Goal: Obtain resource: Obtain resource

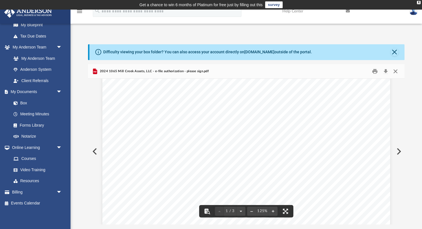
click at [397, 71] on button "Close" at bounding box center [395, 71] width 10 height 9
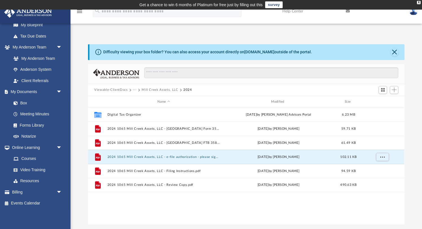
click at [110, 90] on button "Viewable-ClientDocs" at bounding box center [110, 89] width 33 height 5
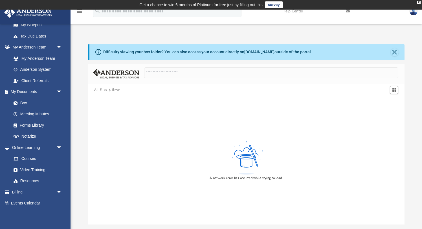
click at [99, 89] on button "All Files" at bounding box center [100, 89] width 13 height 5
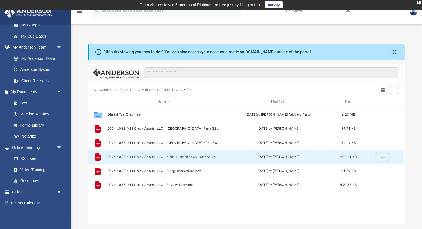
scroll to position [128, 316]
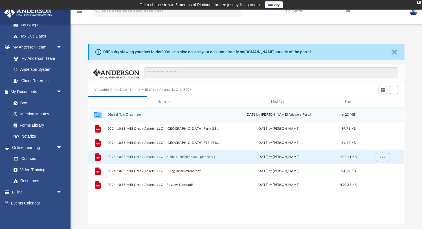
click at [127, 114] on button "Digital Tax Organizer" at bounding box center [163, 115] width 112 height 4
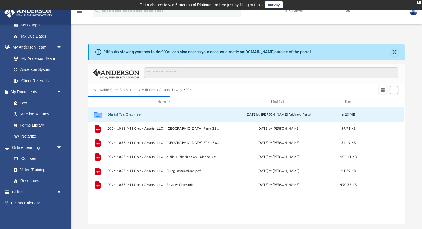
click at [127, 114] on button "Digital Tax Organizer" at bounding box center [163, 115] width 112 height 4
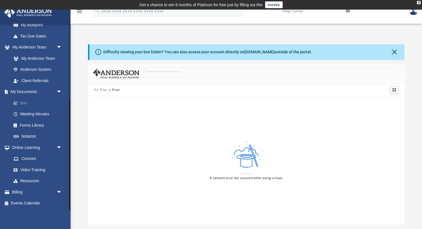
click at [23, 102] on link "Box" at bounding box center [39, 102] width 63 height 11
click at [24, 102] on link "Box" at bounding box center [39, 102] width 63 height 11
click at [395, 51] on button "Close" at bounding box center [394, 52] width 8 height 8
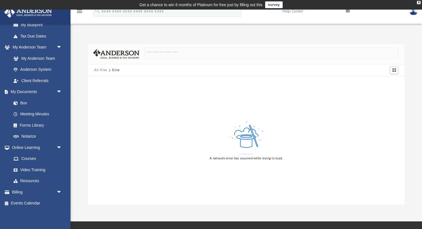
click at [96, 70] on button "All Files" at bounding box center [100, 70] width 13 height 5
click at [418, 3] on div "X" at bounding box center [419, 2] width 4 height 3
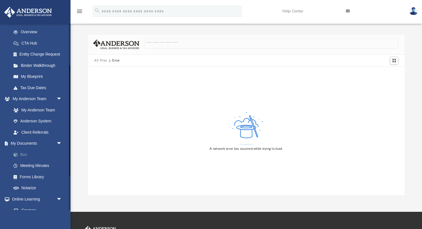
scroll to position [80, 0]
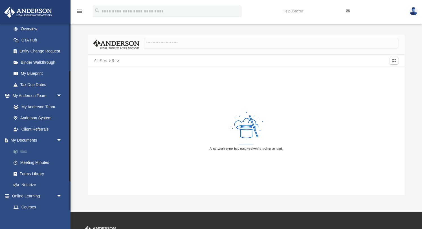
click at [23, 151] on link "Box" at bounding box center [39, 151] width 63 height 11
click at [50, 107] on link "My Anderson Team" at bounding box center [39, 106] width 63 height 11
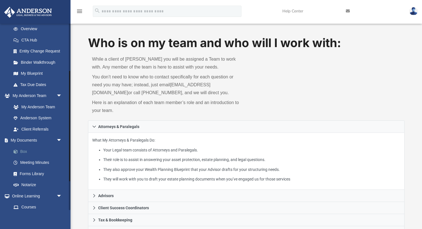
click at [25, 152] on link "Box" at bounding box center [39, 151] width 63 height 11
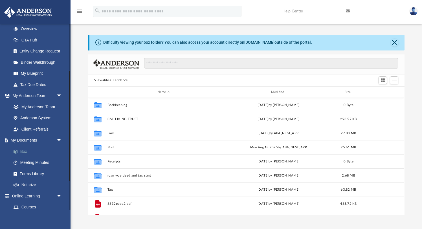
scroll to position [128, 316]
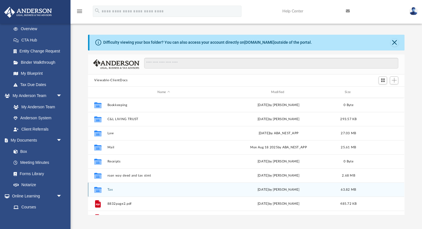
click at [111, 189] on button "Tax" at bounding box center [163, 190] width 112 height 4
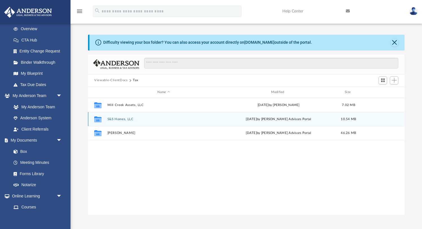
click at [117, 120] on button "S&S Homes, LLC" at bounding box center [163, 119] width 112 height 4
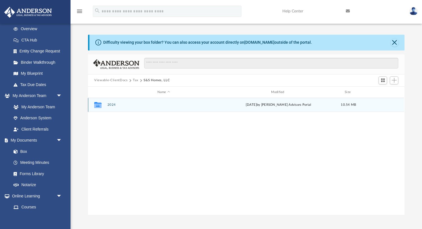
click at [110, 105] on button "2024" at bounding box center [163, 105] width 112 height 4
click at [114, 105] on button "Digital Tax Organizer" at bounding box center [163, 105] width 112 height 4
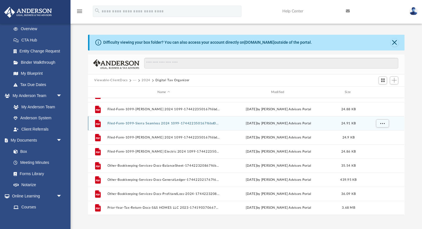
scroll to position [0, 0]
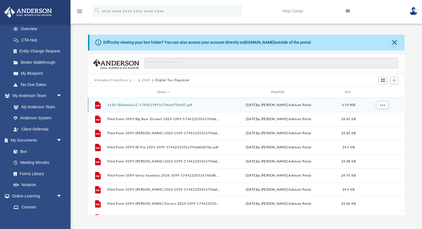
click at [135, 105] on button "1120-SSHomesLLC-174422399167f6bef70c407.pdf" at bounding box center [163, 105] width 112 height 4
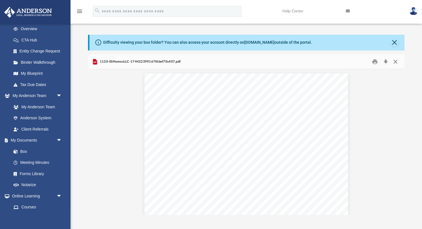
click at [395, 61] on button "Close" at bounding box center [395, 61] width 10 height 9
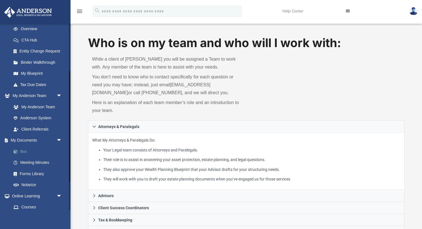
click at [25, 153] on link "Box" at bounding box center [39, 151] width 63 height 11
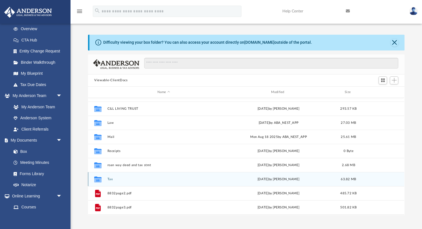
scroll to position [11, 0]
click at [163, 180] on button "Tax" at bounding box center [163, 179] width 112 height 4
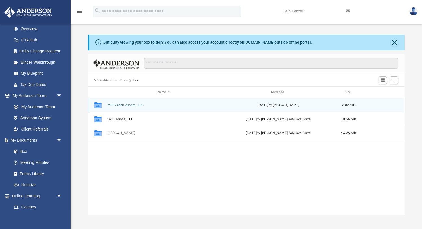
scroll to position [0, 0]
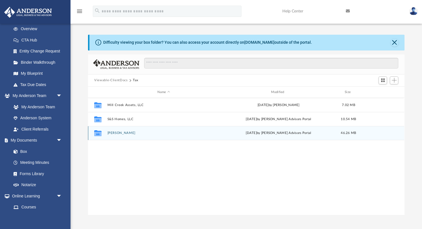
click at [125, 132] on button "[PERSON_NAME]" at bounding box center [163, 133] width 112 height 4
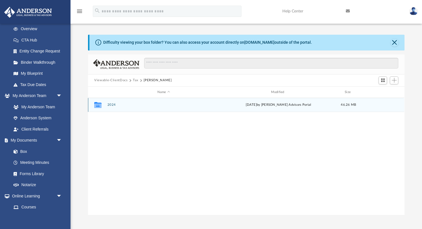
click at [112, 105] on button "2024" at bounding box center [163, 105] width 112 height 4
click at [112, 104] on button "Digital Tax Organizer" at bounding box center [163, 105] width 112 height 4
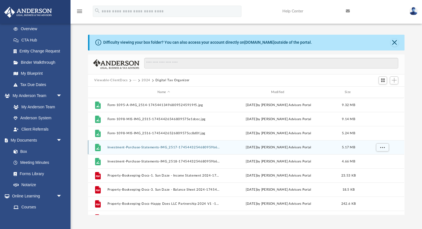
click at [133, 148] on button "Investment-Purchase-Statements-IMG_2517-1745443254680959b6dcb04.jpg" at bounding box center [163, 147] width 112 height 4
